Goal: Task Accomplishment & Management: Manage account settings

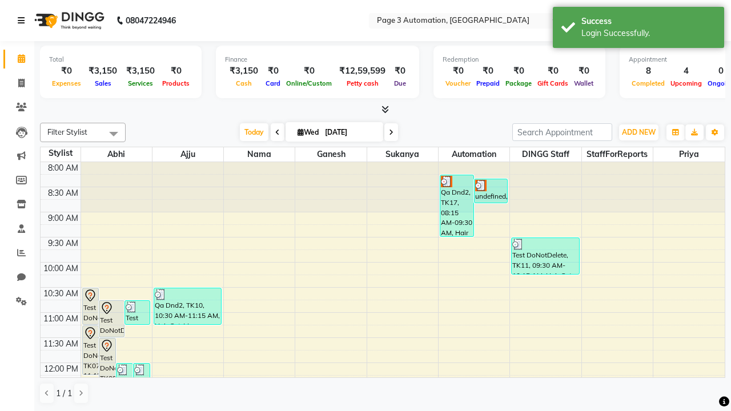
click at [23, 21] on icon at bounding box center [21, 21] width 7 height 8
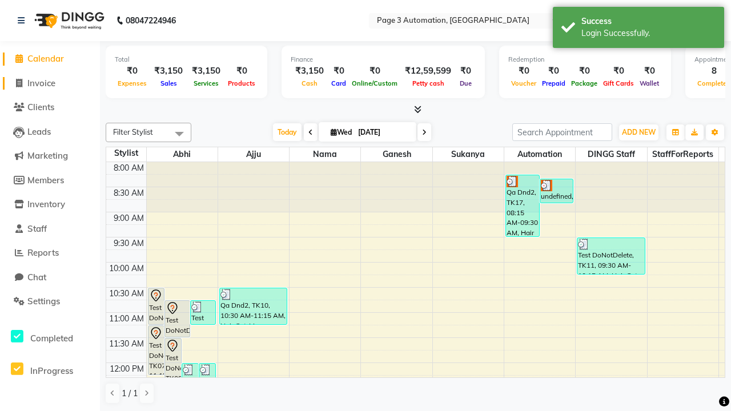
click at [50, 83] on span "Invoice" at bounding box center [41, 83] width 28 height 11
select select "2774"
select select "service"
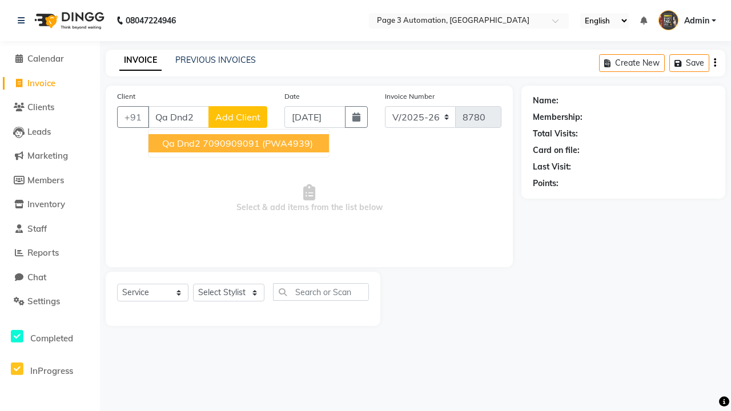
click at [240, 143] on ngb-highlight "7090909091" at bounding box center [231, 143] width 57 height 11
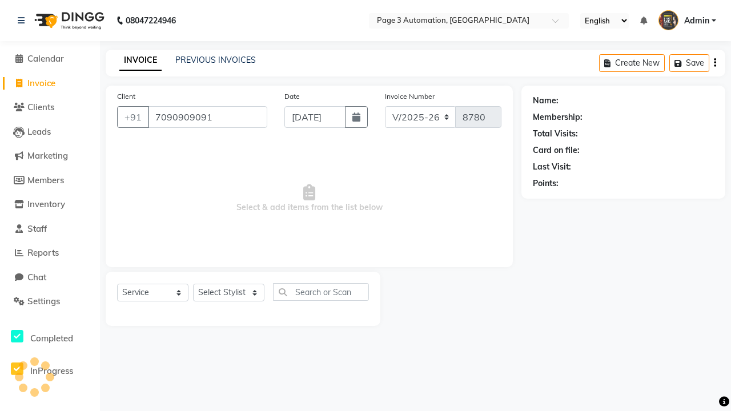
type input "7090909091"
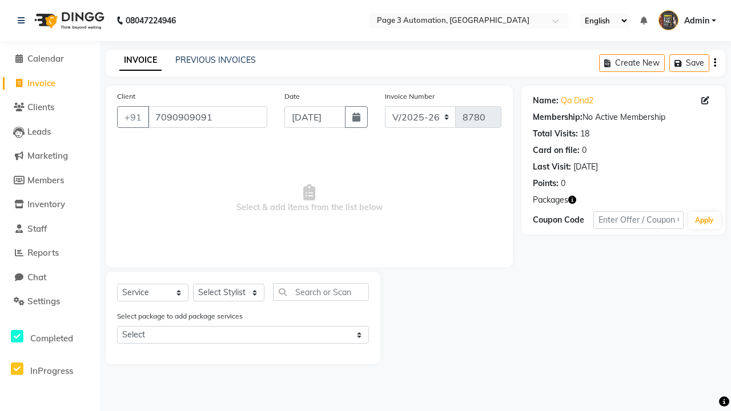
select select "71572"
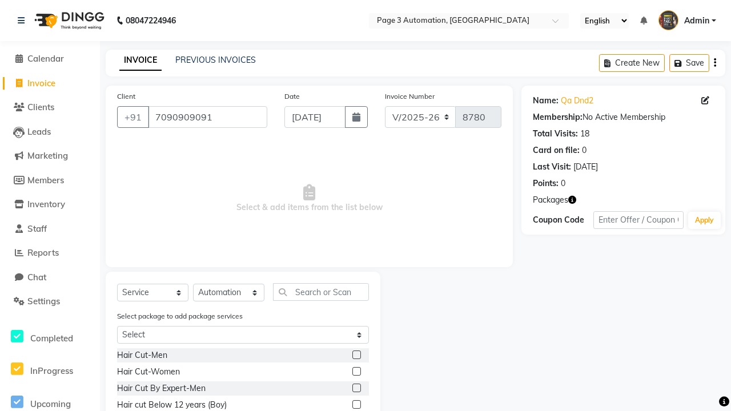
click at [356, 405] on label at bounding box center [356, 404] width 9 height 9
click at [356, 405] on input "checkbox" at bounding box center [355, 405] width 7 height 7
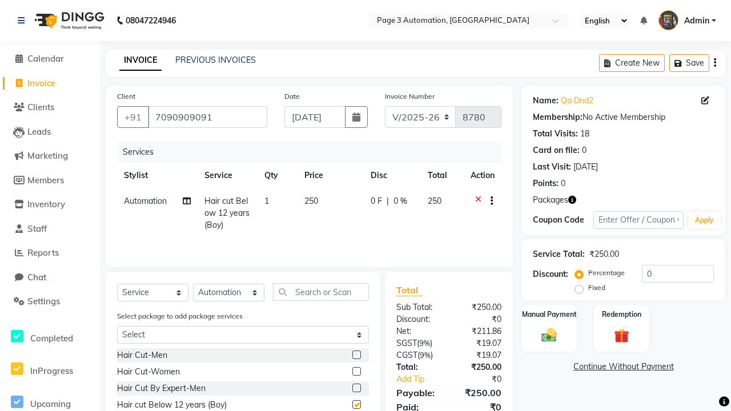
checkbox input "false"
click at [549, 314] on label "Manual Payment" at bounding box center [549, 313] width 57 height 11
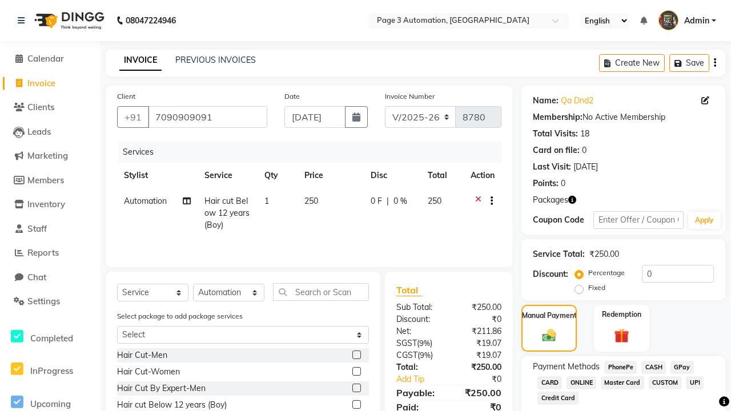
click at [653, 367] on span "CASH" at bounding box center [653, 367] width 25 height 13
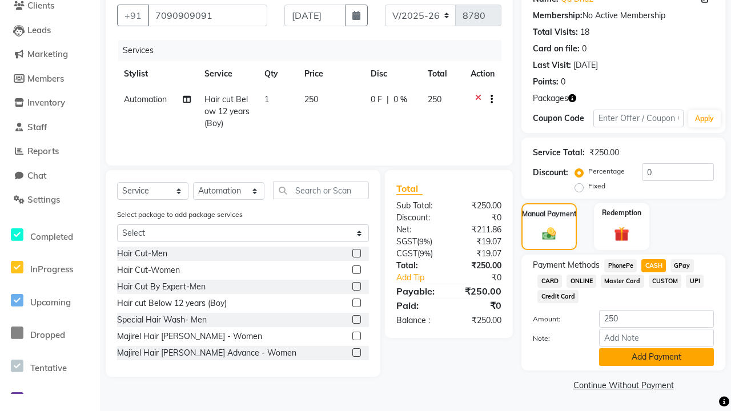
click at [656, 357] on button "Add Payment" at bounding box center [656, 357] width 115 height 18
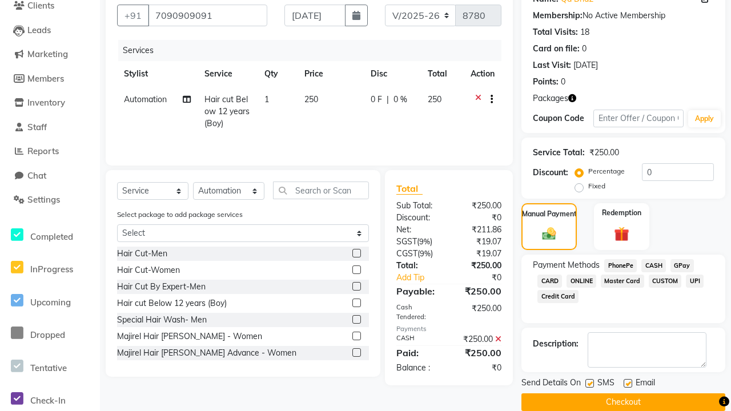
click at [590, 383] on label at bounding box center [590, 383] width 9 height 9
click at [590, 383] on input "checkbox" at bounding box center [589, 383] width 7 height 7
checkbox input "false"
click at [628, 383] on label at bounding box center [628, 383] width 9 height 9
click at [628, 383] on input "checkbox" at bounding box center [627, 383] width 7 height 7
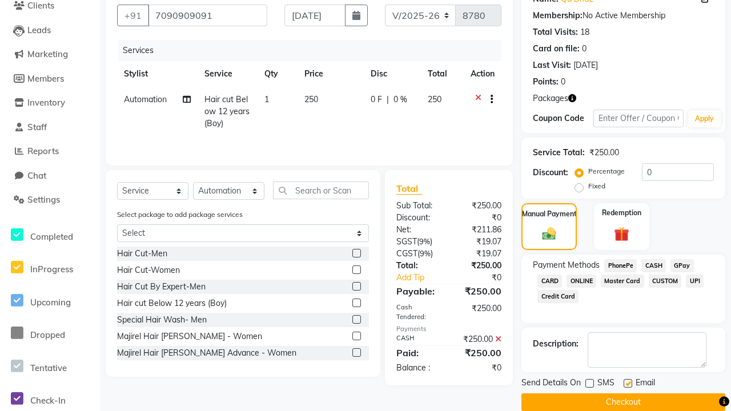
checkbox input "false"
click at [623, 402] on button "Checkout" at bounding box center [624, 403] width 204 height 18
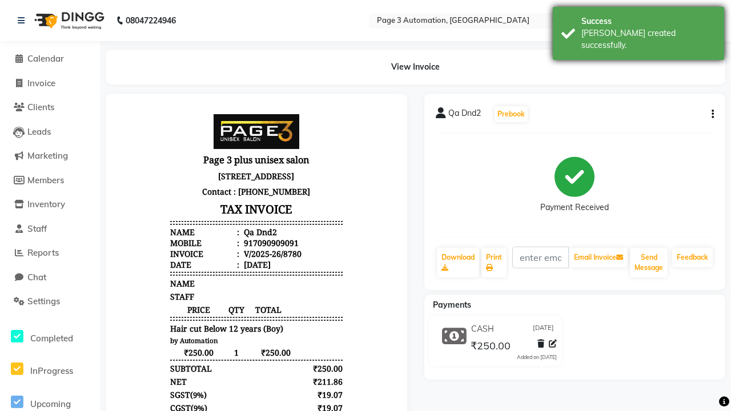
click at [639, 29] on div "[PERSON_NAME] created successfully." at bounding box center [649, 39] width 134 height 24
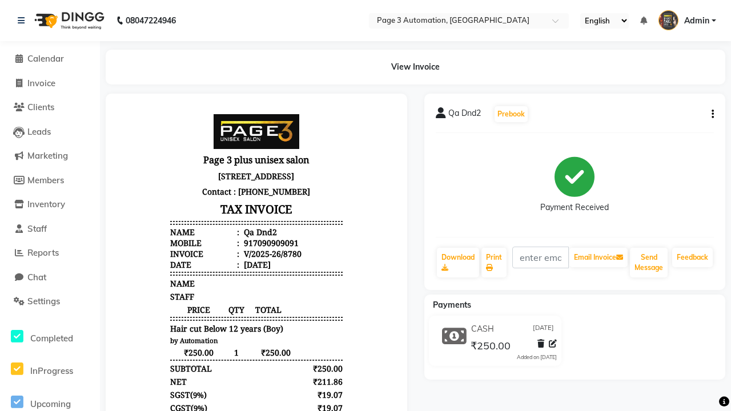
click at [553, 344] on icon at bounding box center [553, 344] width 8 height 8
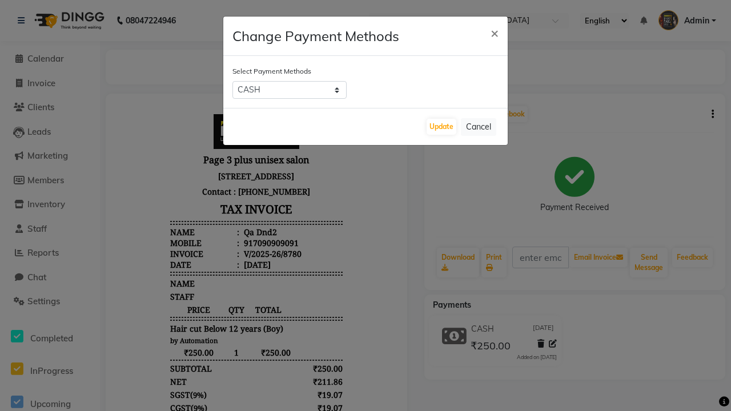
select select "2"
click at [442, 127] on button "Update" at bounding box center [442, 127] width 30 height 16
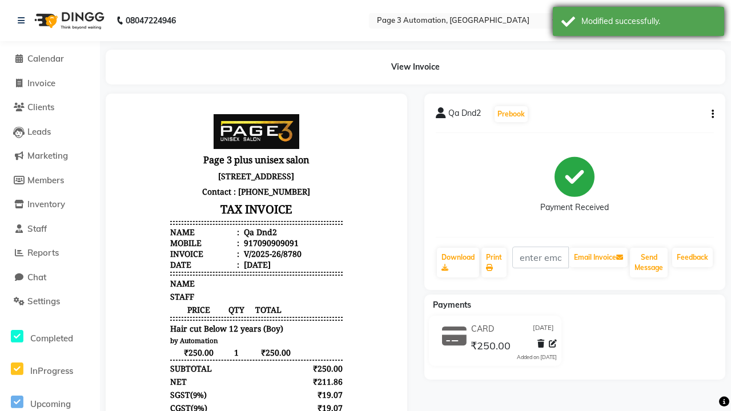
click at [639, 23] on div "Modified successfully." at bounding box center [649, 21] width 134 height 12
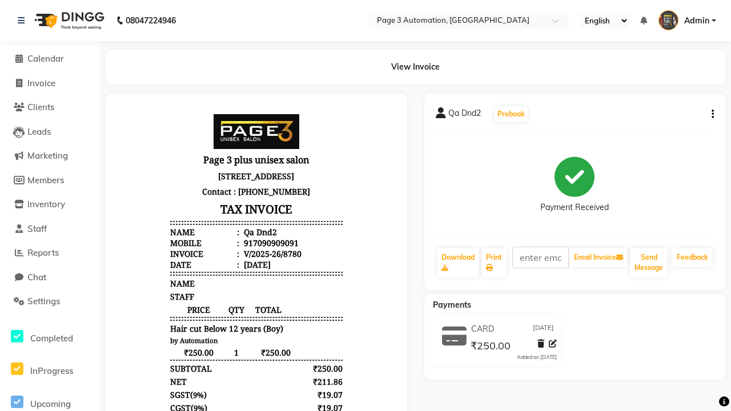
click at [711, 114] on button "button" at bounding box center [710, 115] width 7 height 12
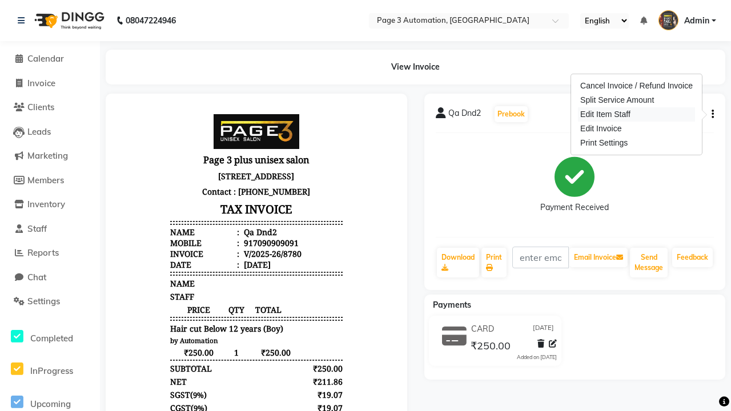
click at [636, 114] on div "Edit Item Staff" at bounding box center [636, 114] width 117 height 14
select select "77829"
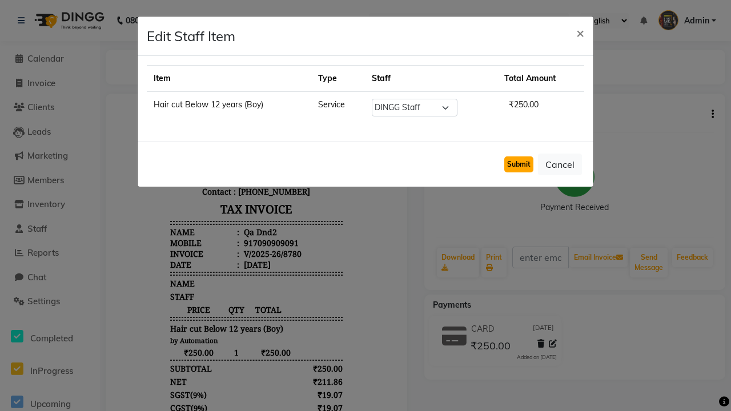
click at [519, 165] on button "Submit" at bounding box center [518, 165] width 29 height 16
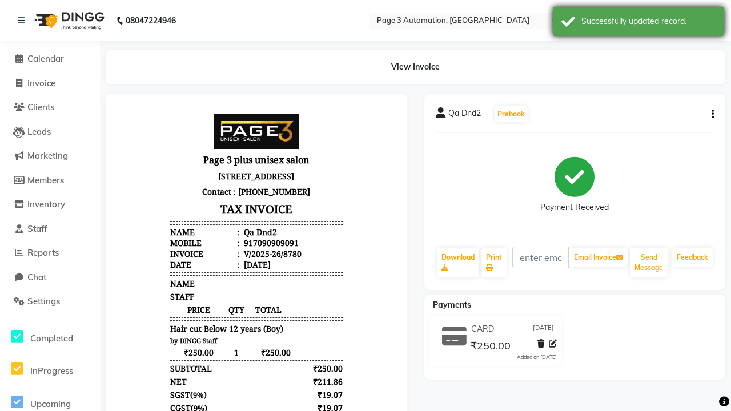
click at [639, 23] on div "Successfully updated record." at bounding box center [649, 21] width 134 height 12
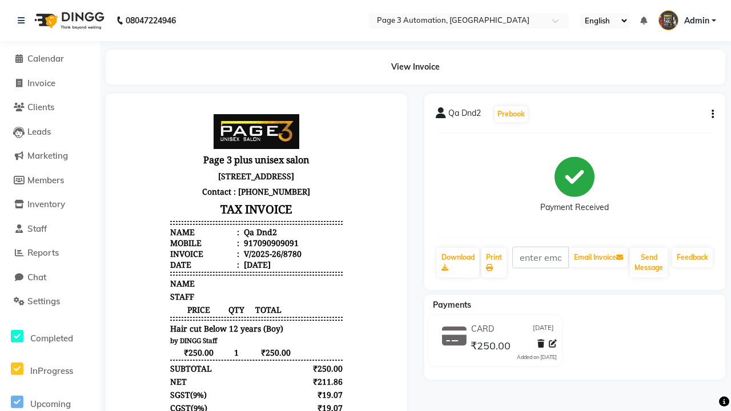
click at [711, 114] on button "button" at bounding box center [710, 115] width 7 height 12
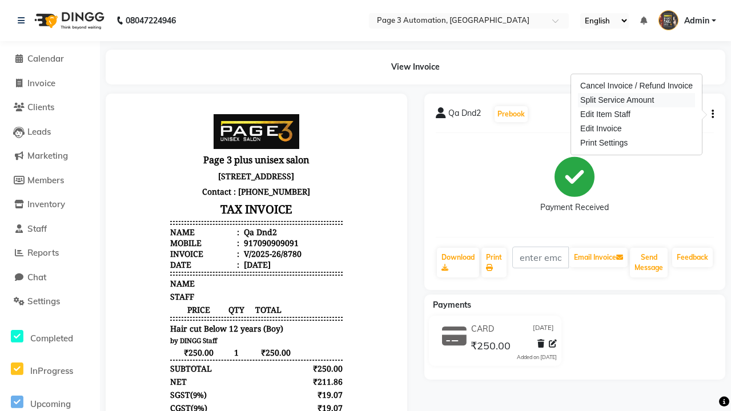
click at [636, 100] on div "Split Service Amount" at bounding box center [636, 100] width 117 height 14
